Goal: Task Accomplishment & Management: Complete application form

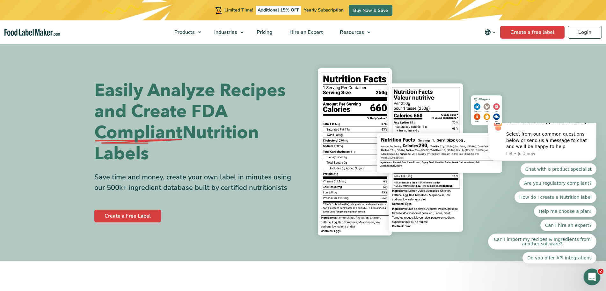
click at [596, 277] on div "Open Intercom Messenger" at bounding box center [591, 275] width 21 height 21
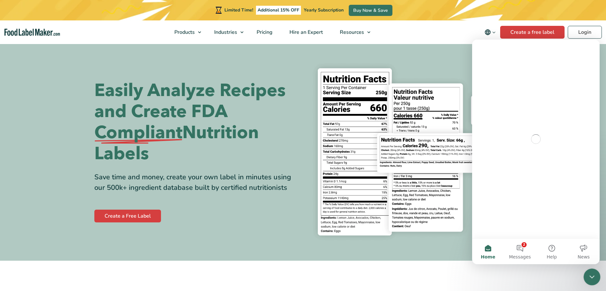
click at [593, 270] on div "Close Intercom Messenger" at bounding box center [591, 275] width 15 height 15
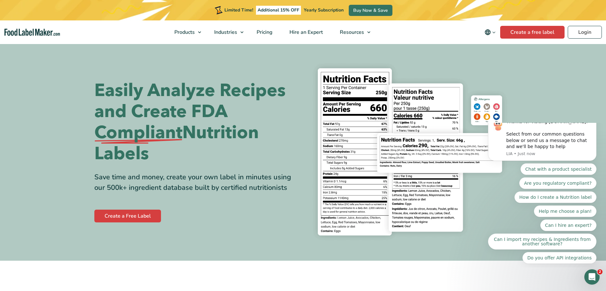
click at [595, 117] on icon "Dismiss notification" at bounding box center [594, 116] width 2 height 2
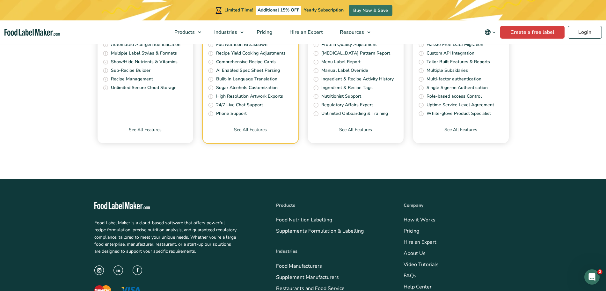
scroll to position [2232, 0]
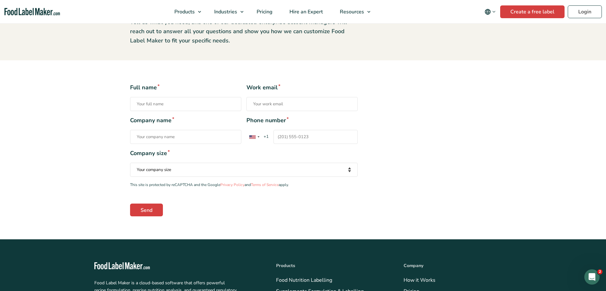
click at [295, 138] on input "Phone number * United States +1 United Kingdom +44 Afghanistan (‫افغانستان‬‎) +…" at bounding box center [316, 137] width 84 height 14
type input "5298732244"
drag, startPoint x: 316, startPoint y: 138, endPoint x: 238, endPoint y: 139, distance: 78.5
click at [238, 139] on div "Company name * Phone number * United States +1 United Kingdom +44 Afghanistan (…" at bounding box center [244, 130] width 228 height 28
click at [279, 137] on input "529877244" at bounding box center [316, 137] width 84 height 14
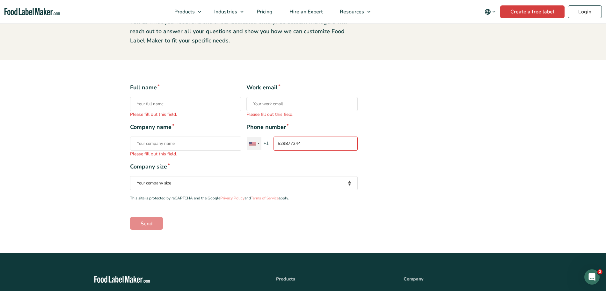
click at [253, 133] on label "Phone number * United States +1 United Kingdom +44 Afghanistan (‫افغانستان‬‎) +…" at bounding box center [301, 137] width 111 height 28
click at [274, 136] on input "529877244" at bounding box center [316, 143] width 84 height 14
click at [253, 140] on div "Contact form" at bounding box center [254, 143] width 15 height 13
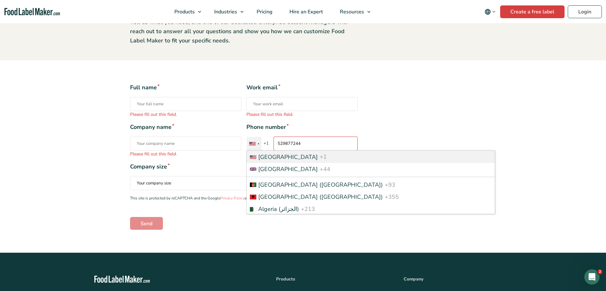
scroll to position [2787, 0]
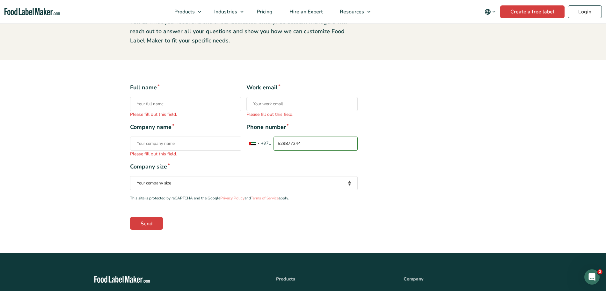
click at [301, 176] on select "Your company size Fewer than 10 Employees 10 to 50 Employees 51 to 500 Employee…" at bounding box center [244, 183] width 228 height 14
click at [287, 170] on span "Company size *" at bounding box center [244, 166] width 228 height 9
click at [277, 141] on input "529877244" at bounding box center [316, 143] width 84 height 14
type input "0529877244"
click at [335, 160] on div "Full name * Please fill out this field. Work email * Please fill out this field…" at bounding box center [243, 156] width 237 height 146
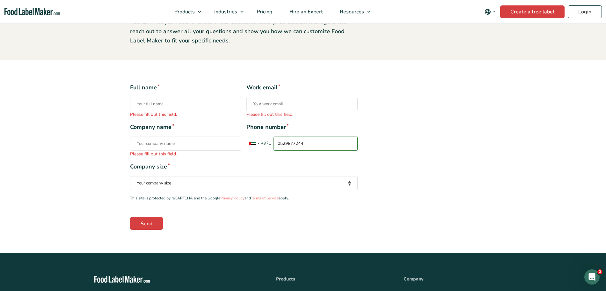
click at [340, 143] on input "0529877244" at bounding box center [316, 143] width 84 height 14
click at [398, 143] on div "Full name * Please fill out this field. Work email * Please fill out this field…" at bounding box center [303, 156] width 356 height 146
click at [364, 172] on div "Full name * Please fill out this field. Work email * Please fill out this field…" at bounding box center [303, 156] width 356 height 146
click at [254, 159] on div "Full name * Please fill out this field. Work email * Please fill out this field…" at bounding box center [243, 156] width 237 height 146
click at [279, 99] on input "Work email * Please fill out this field." at bounding box center [301, 104] width 111 height 14
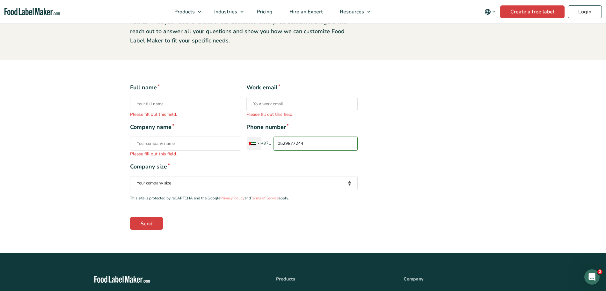
click at [258, 149] on div "Contact form" at bounding box center [254, 143] width 15 height 13
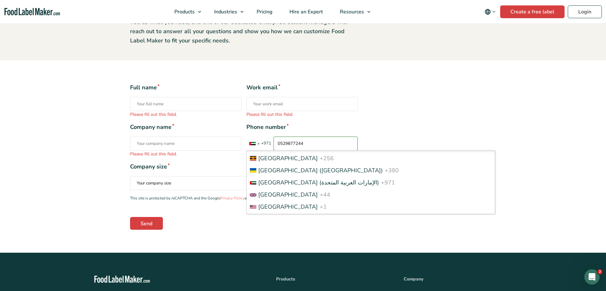
click at [348, 130] on span "Phone number *" at bounding box center [301, 127] width 111 height 9
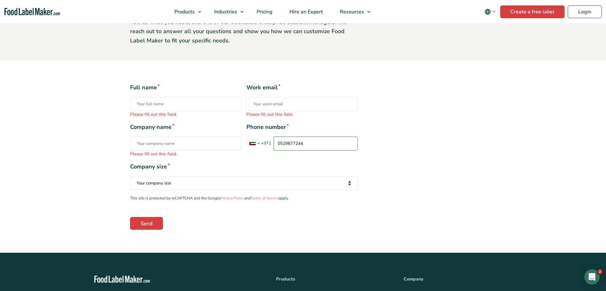
drag, startPoint x: 326, startPoint y: 140, endPoint x: 230, endPoint y: 138, distance: 96.0
click at [233, 139] on div "Company name * Please fill out this field. Phone number * United States +1 Unit…" at bounding box center [244, 140] width 228 height 34
click at [255, 171] on span "Company size *" at bounding box center [244, 166] width 228 height 9
click at [307, 147] on input "Phone number * United States +1 United Kingdom +44 Afghanistan (‫افغانستان‬‎) +…" at bounding box center [316, 143] width 84 height 14
click at [281, 145] on input "0529877444" at bounding box center [316, 143] width 84 height 14
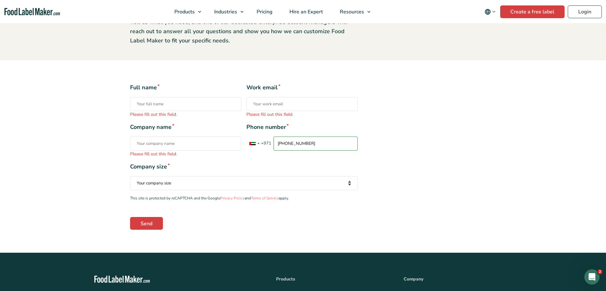
type input "+971 529877444"
click at [290, 154] on div "Phone number * United States +1 United Kingdom +44 Afghanistan (‫افغانستان‬‎) +…" at bounding box center [301, 140] width 111 height 34
click at [248, 166] on span "Company size *" at bounding box center [244, 166] width 228 height 9
click at [220, 149] on input "Company name * Please fill out this field." at bounding box center [185, 143] width 111 height 14
click at [295, 167] on span "Company size *" at bounding box center [244, 166] width 228 height 9
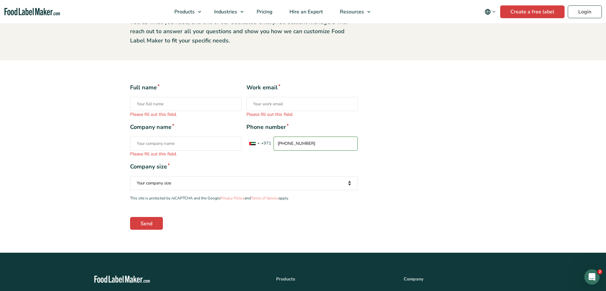
click at [304, 150] on input "+971 529877444" at bounding box center [316, 143] width 84 height 14
drag, startPoint x: 328, startPoint y: 143, endPoint x: 193, endPoint y: 140, distance: 134.9
click at [195, 142] on div "Company name * Please fill out this field. Phone number * United States +1 Unit…" at bounding box center [244, 140] width 228 height 34
click at [239, 158] on div "Full name * Please fill out this field. Work email * Please fill out this field…" at bounding box center [243, 156] width 237 height 146
click at [374, 112] on div "Full name * Please fill out this field. Work email * Please fill out this field…" at bounding box center [303, 156] width 356 height 146
